Goal: Find specific page/section: Find specific page/section

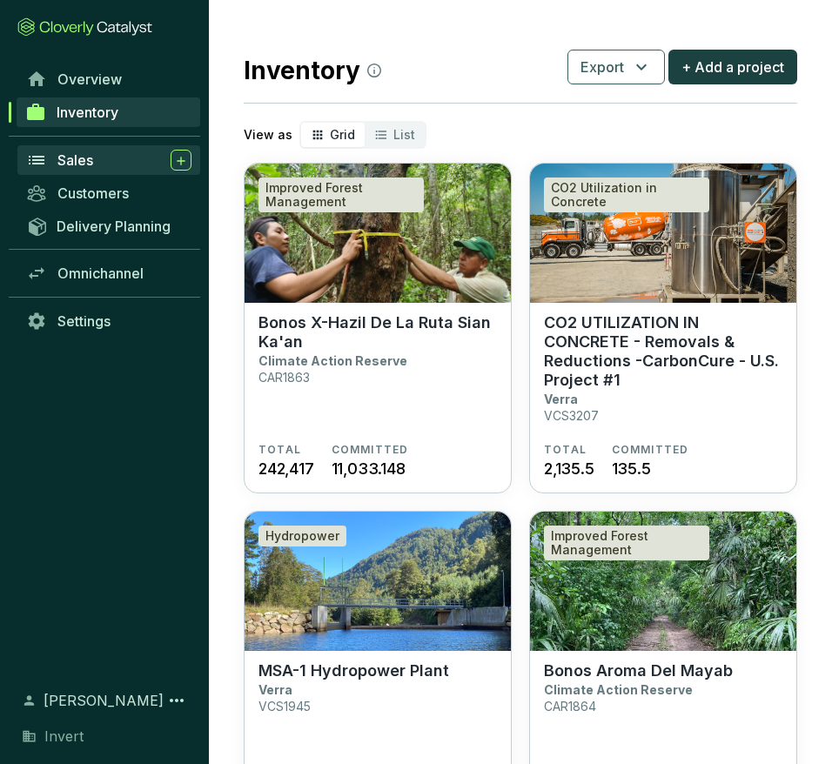
click at [122, 165] on div "Sales" at bounding box center [124, 160] width 134 height 21
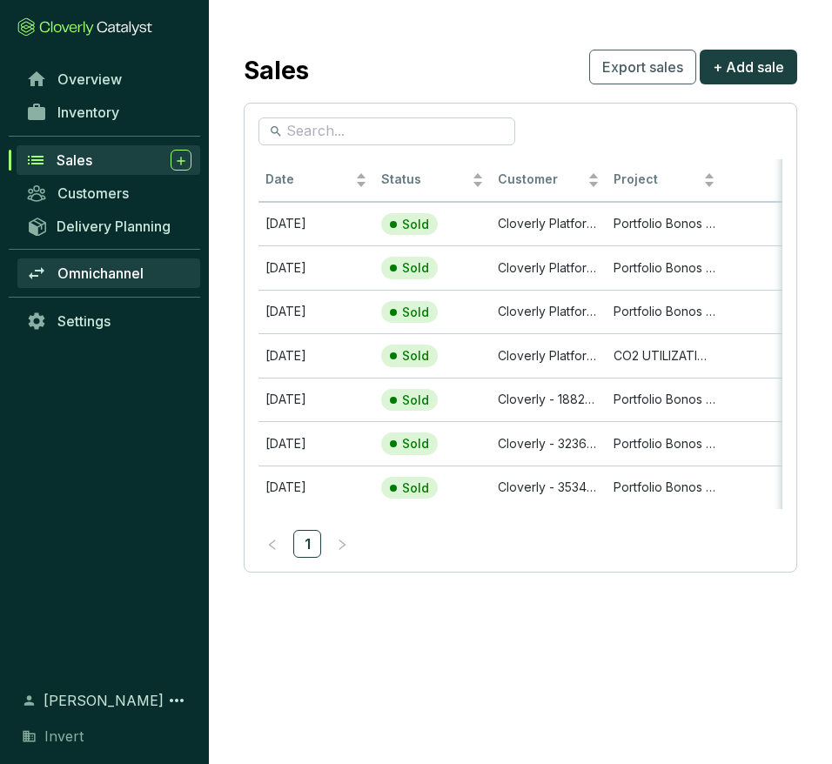
click at [107, 271] on span "Omnichannel" at bounding box center [100, 273] width 86 height 17
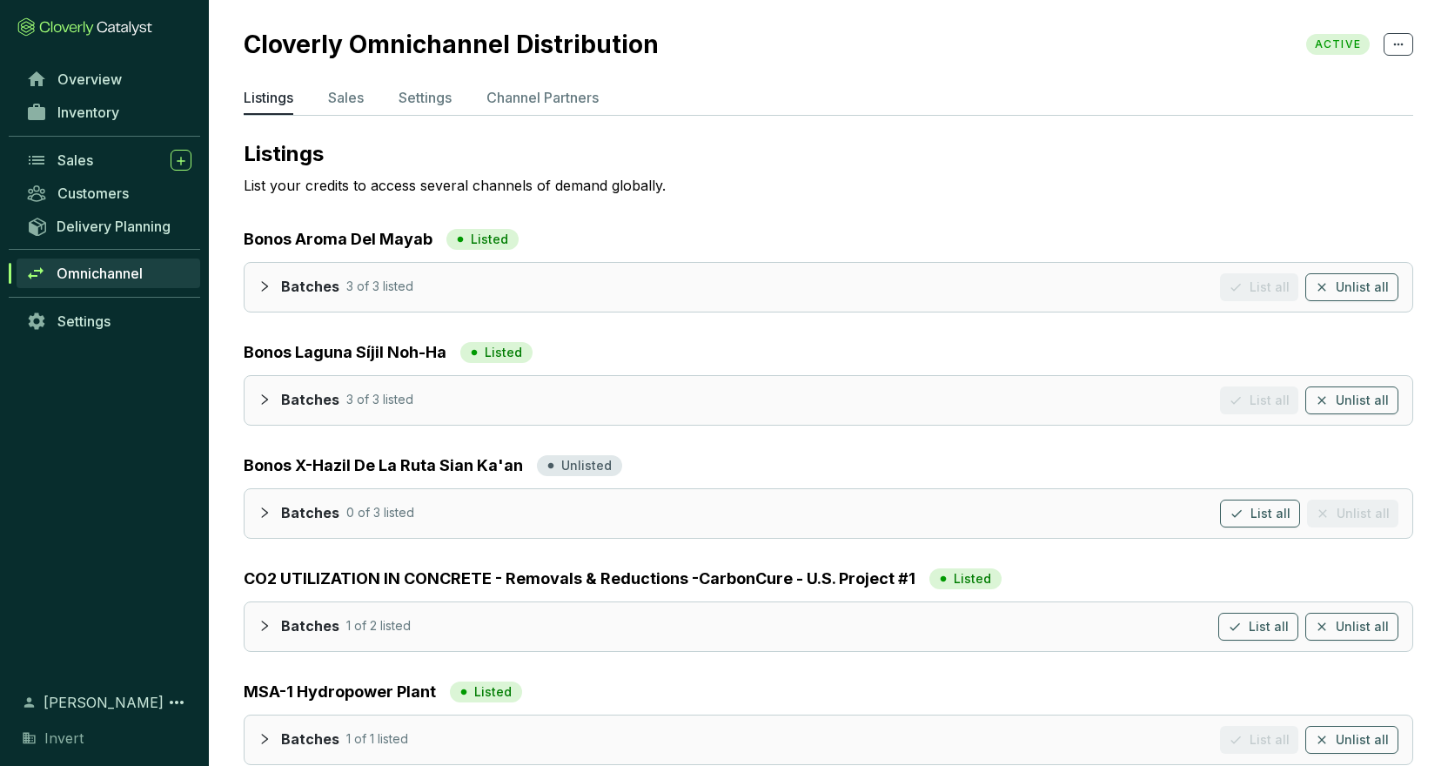
click at [52, 144] on div "Sales" at bounding box center [104, 160] width 209 height 33
click at [84, 171] on div "Sales" at bounding box center [124, 160] width 134 height 21
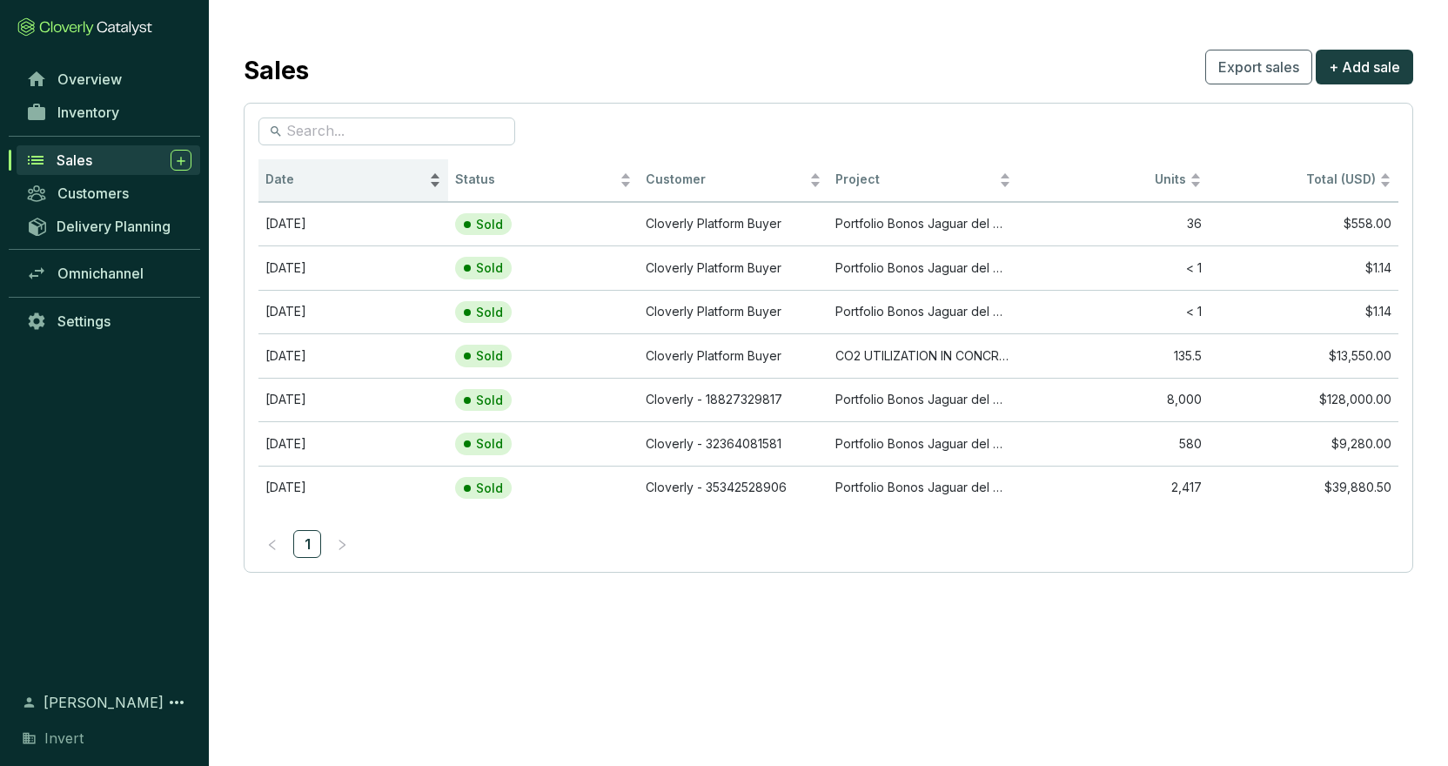
click at [284, 178] on span "Date" at bounding box center [345, 179] width 160 height 17
